Goal: Information Seeking & Learning: Learn about a topic

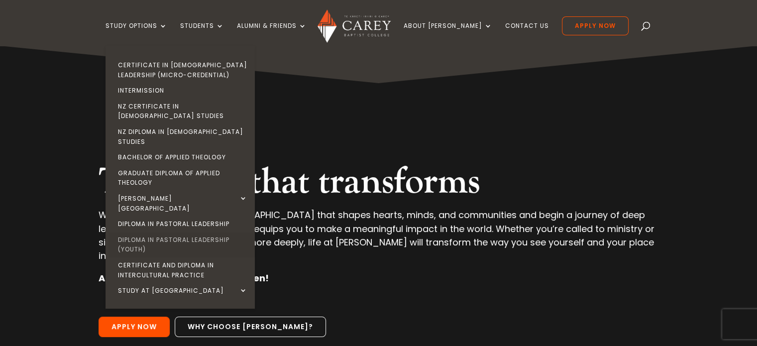
click at [200, 232] on link "Diploma in Pastoral Leadership (Youth)" at bounding box center [182, 244] width 149 height 25
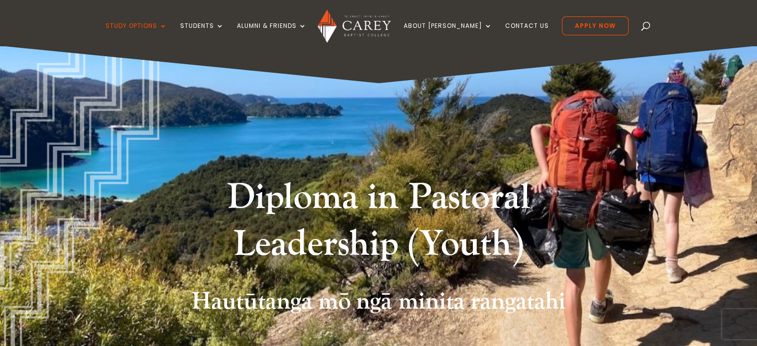
click at [200, 215] on h1 "Diploma in Pastoral Leadership (Youth)" at bounding box center [378, 223] width 373 height 98
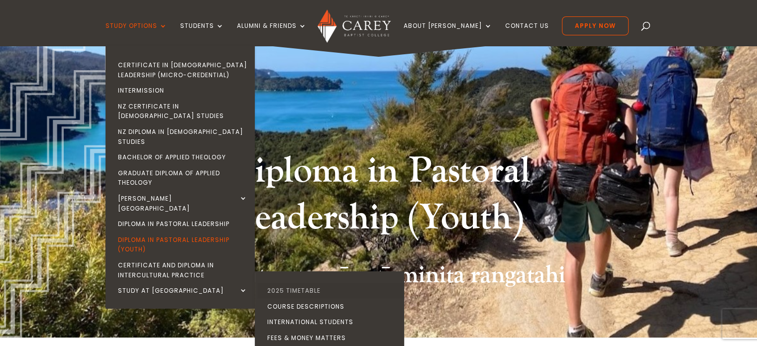
scroll to position [50, 0]
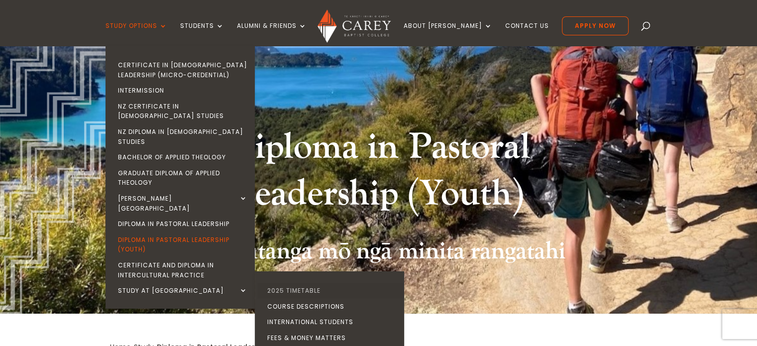
click at [316, 283] on link "2025 Timetable" at bounding box center [331, 291] width 149 height 16
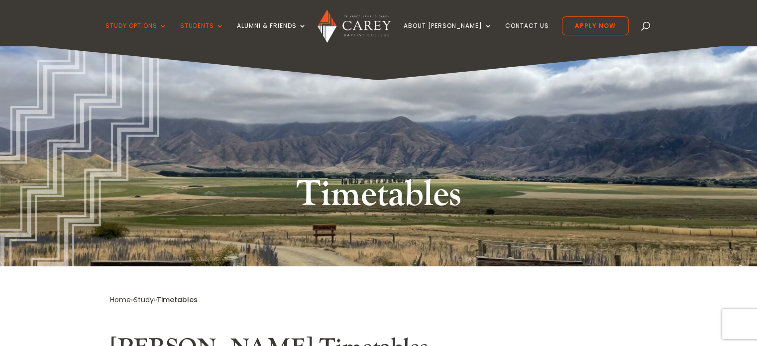
scroll to position [199, 0]
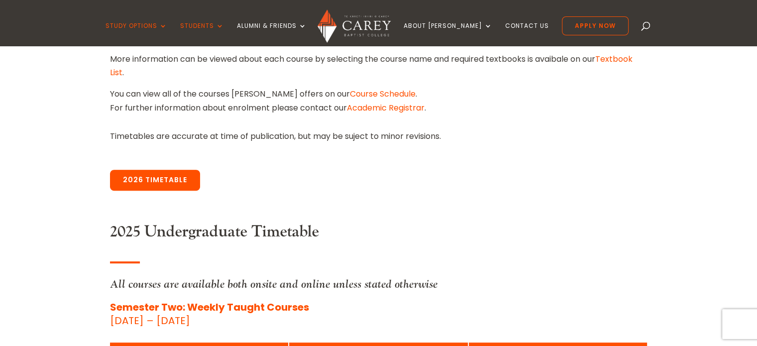
click at [149, 183] on link "2026 Timetable" at bounding box center [155, 180] width 90 height 21
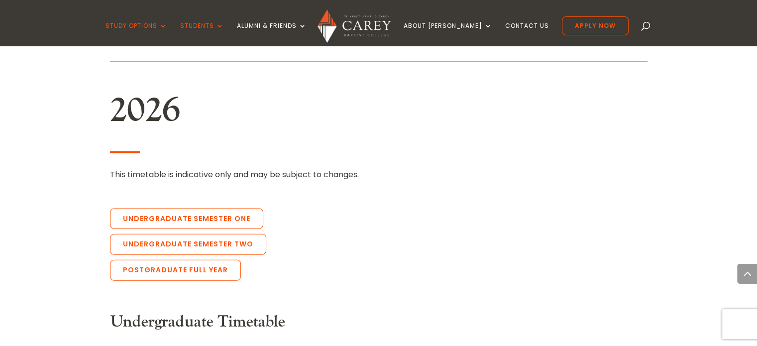
scroll to position [2137, 0]
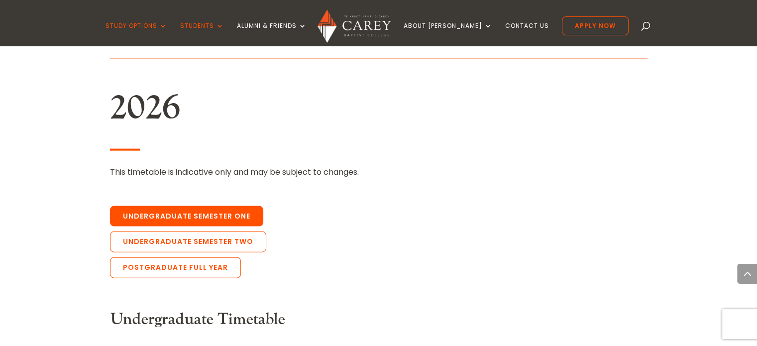
click at [185, 206] on link "Undergraduate Semester One" at bounding box center [186, 216] width 153 height 21
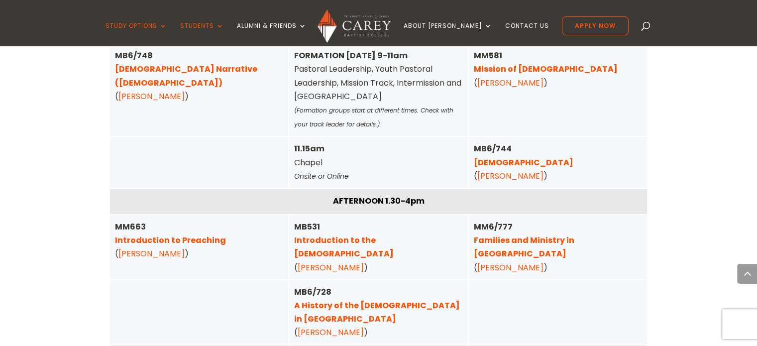
scroll to position [3404, 0]
